Goal: Task Accomplishment & Management: Manage account settings

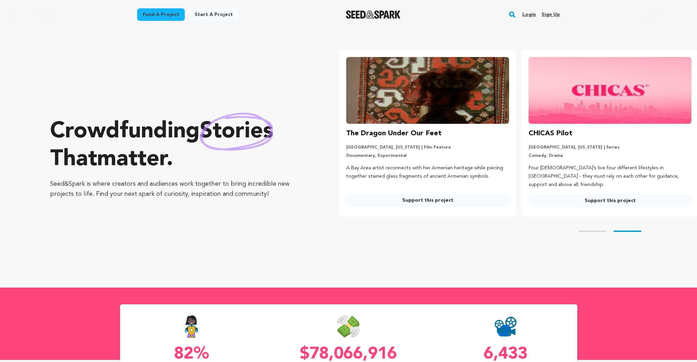
scroll to position [0, 188]
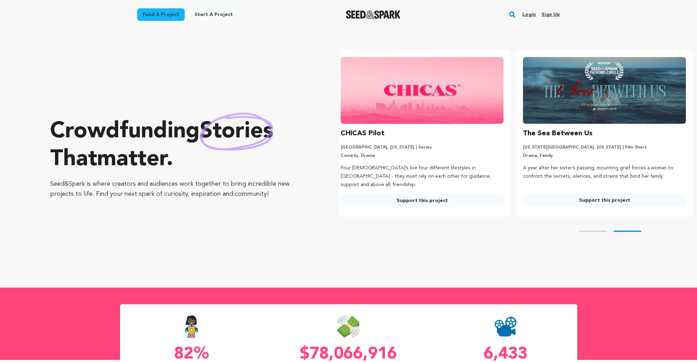
click at [531, 14] on link "Login" at bounding box center [529, 14] width 14 height 11
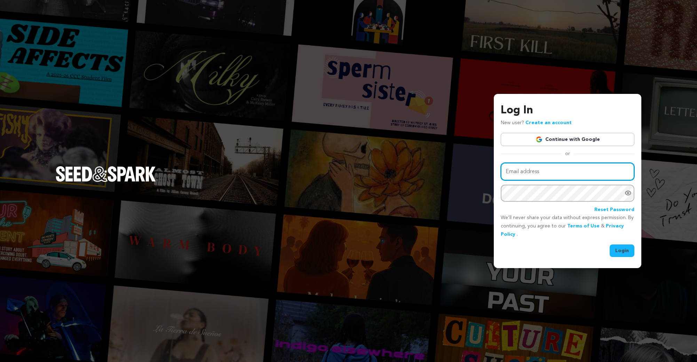
type input "jacklinkproductions@gmail.com"
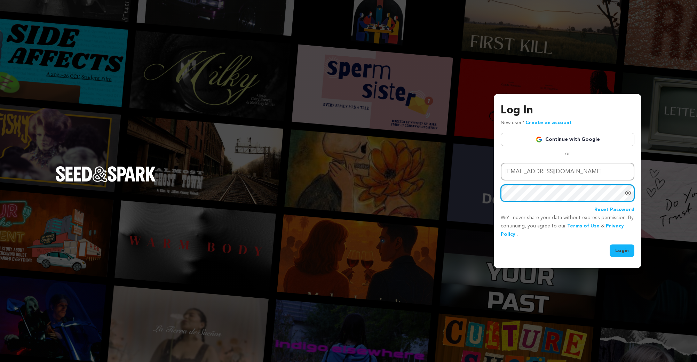
click at [622, 250] on button "Login" at bounding box center [622, 251] width 25 height 13
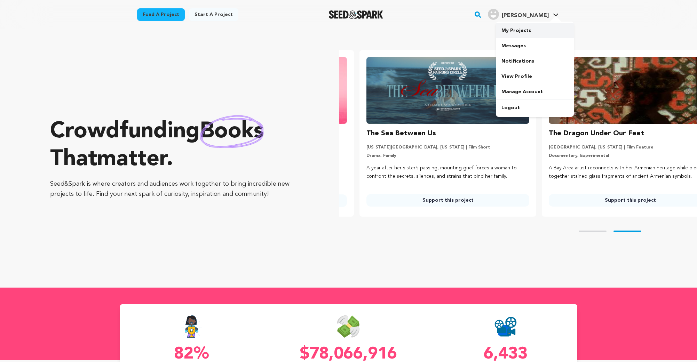
scroll to position [0, 188]
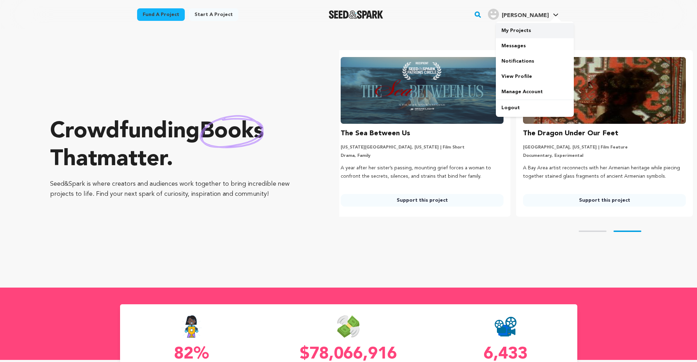
click at [521, 32] on link "My Projects" at bounding box center [535, 30] width 78 height 15
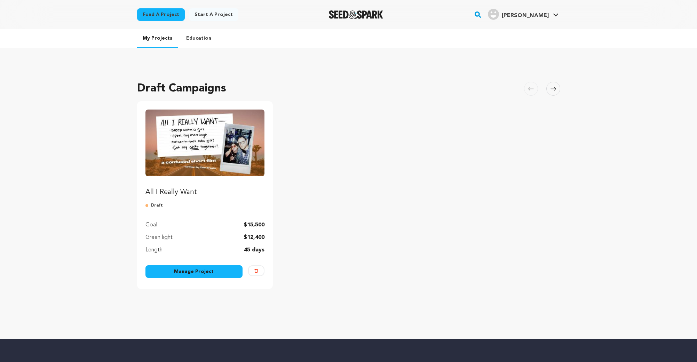
click at [176, 147] on img "Fund All I Really Want" at bounding box center [204, 143] width 119 height 67
click at [210, 273] on link "Manage Project" at bounding box center [193, 272] width 97 height 13
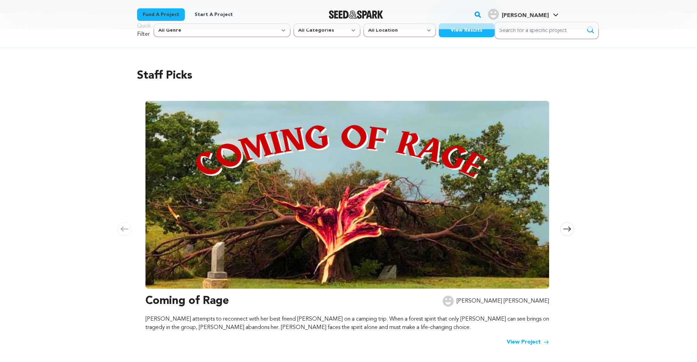
scroll to position [18, 0]
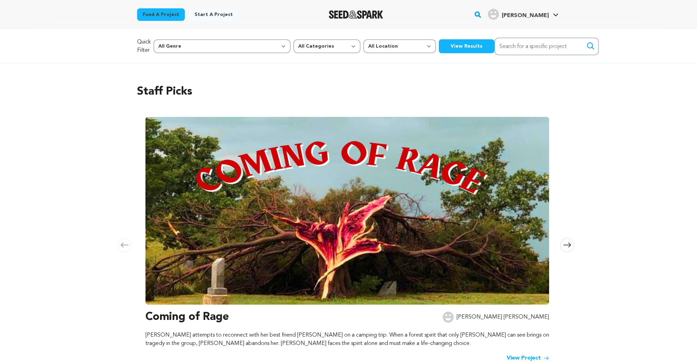
scroll to position [2, 0]
